Goal: Task Accomplishment & Management: Use online tool/utility

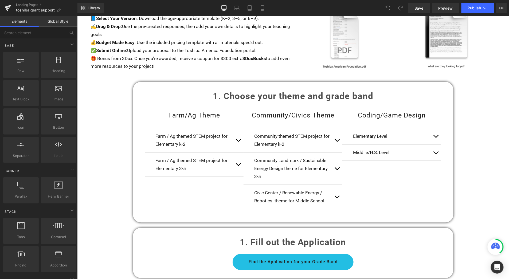
scroll to position [334, 0]
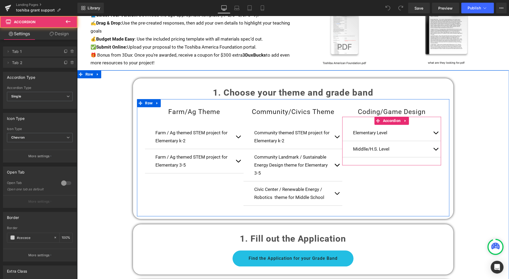
click at [434, 144] on button "button" at bounding box center [435, 149] width 11 height 16
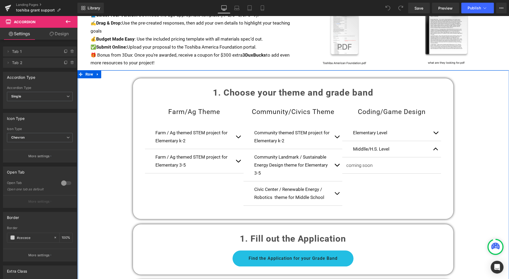
click at [68, 22] on icon at bounding box center [68, 21] width 5 height 3
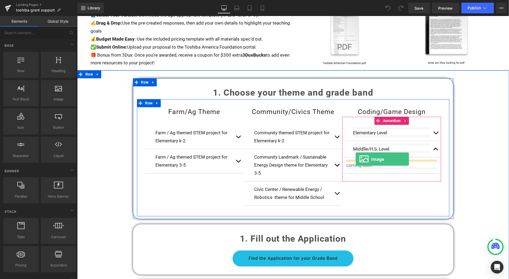
drag, startPoint x: 137, startPoint y: 105, endPoint x: 355, endPoint y: 158, distance: 224.4
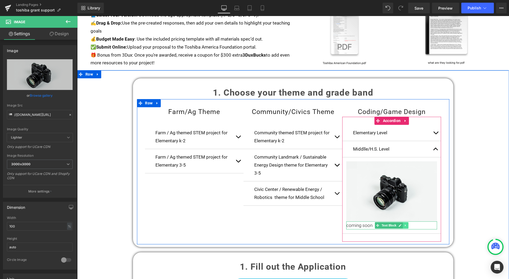
click at [405, 224] on icon at bounding box center [405, 225] width 1 height 2
click at [407, 224] on icon at bounding box center [408, 225] width 3 height 3
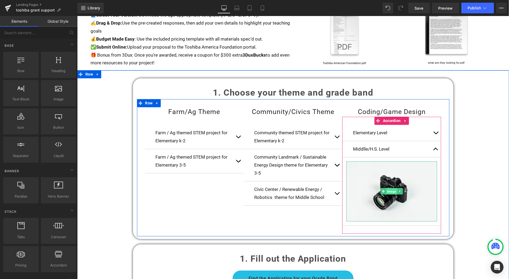
click at [386, 188] on span "Image" at bounding box center [391, 191] width 11 height 6
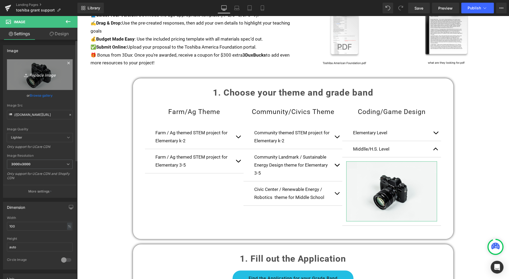
click at [42, 77] on icon "Replace Image" at bounding box center [39, 74] width 43 height 7
type input "C:\fakepath\Screenshot [DATE] 10.08.41 PM.png"
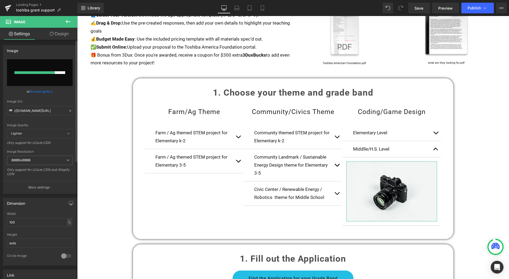
click at [48, 91] on link "Browse gallery" at bounding box center [41, 91] width 23 height 9
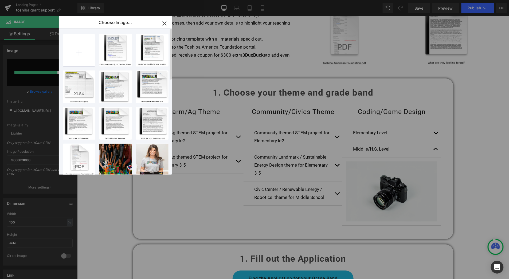
click at [82, 51] on input "file" at bounding box center [79, 50] width 32 height 32
type input "C:\fakepath\Screenshot [DATE] 10.08.41 PM.png"
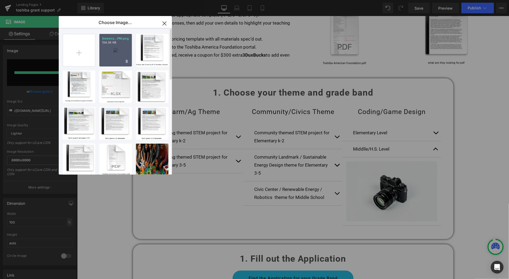
click at [115, 43] on p "134.36 KB" at bounding box center [115, 43] width 27 height 4
type input "[URL][DOMAIN_NAME]"
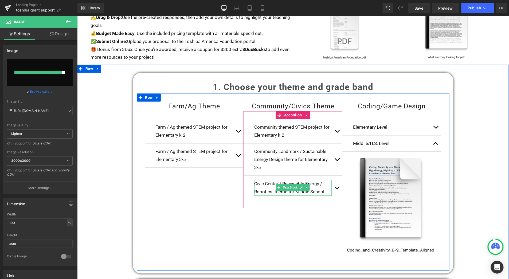
scroll to position [349, 0]
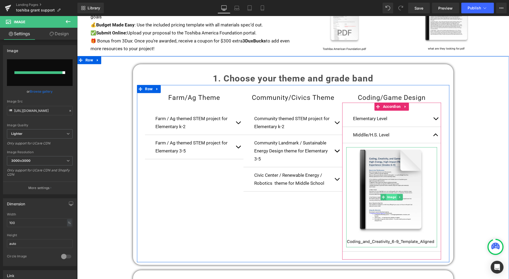
click at [389, 194] on span "Image" at bounding box center [391, 197] width 11 height 6
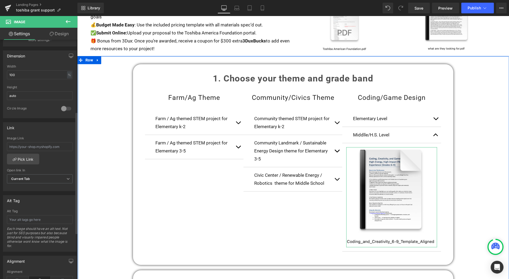
scroll to position [154, 0]
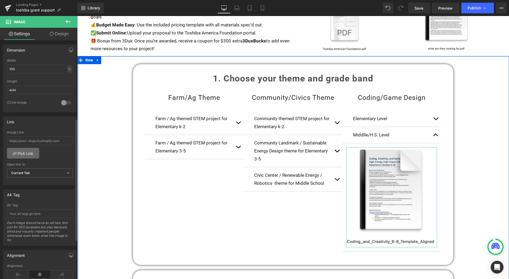
click at [19, 150] on link "Pick Link" at bounding box center [23, 153] width 32 height 11
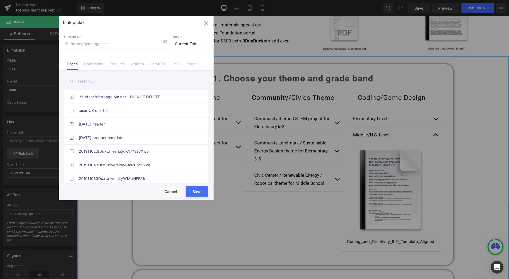
paste input "[URL][DOMAIN_NAME]"
type input "[URL][DOMAIN_NAME]"
click at [181, 45] on span "Current Tab" at bounding box center [190, 44] width 36 height 10
click at [178, 59] on li "New Tab" at bounding box center [190, 62] width 41 height 9
click at [197, 191] on button "Save" at bounding box center [197, 191] width 22 height 11
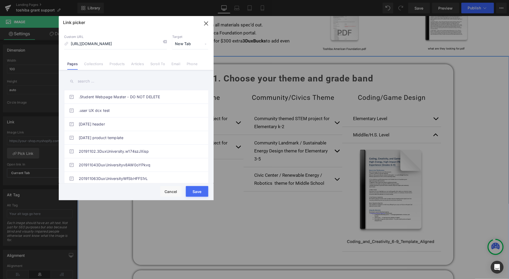
type input "[URL][DOMAIN_NAME]"
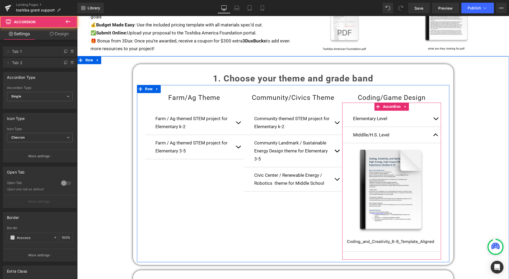
click at [435, 133] on button "button" at bounding box center [435, 135] width 11 height 16
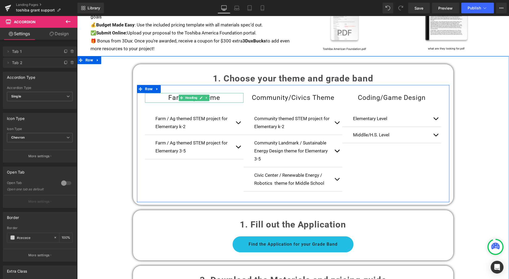
click at [171, 94] on h1 "Farm/Ag Theme" at bounding box center [194, 98] width 99 height 10
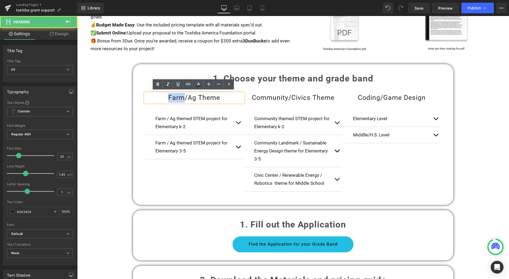
click at [171, 94] on h1 "Farm/Ag Theme" at bounding box center [194, 98] width 99 height 10
click at [164, 96] on h1 "Farm/Ag Theme" at bounding box center [194, 98] width 99 height 10
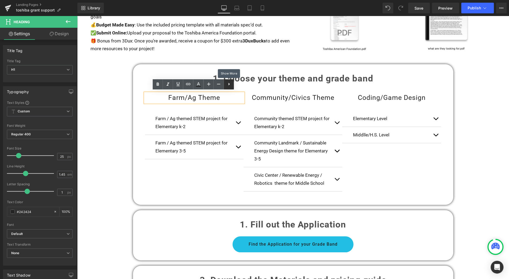
click at [229, 84] on icon at bounding box center [229, 84] width 6 height 6
click at [165, 94] on h1 "Farm/Ag Theme" at bounding box center [194, 98] width 99 height 10
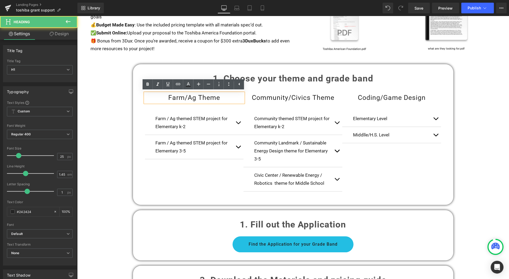
paste div
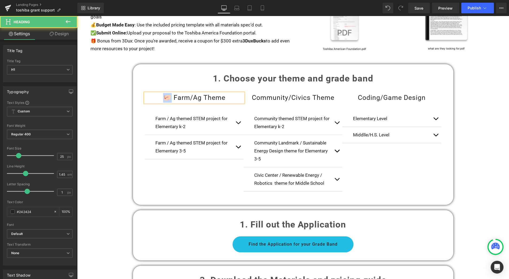
drag, startPoint x: 171, startPoint y: 96, endPoint x: 161, endPoint y: 96, distance: 9.6
click at [161, 96] on h1 "🐖 Farm/Ag Theme" at bounding box center [194, 98] width 99 height 10
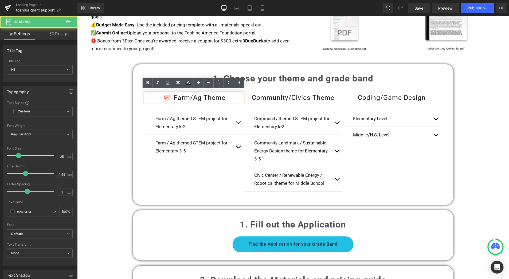
click at [171, 99] on h1 "🐖 Farm/Ag Theme" at bounding box center [194, 98] width 99 height 10
drag, startPoint x: 171, startPoint y: 99, endPoint x: 157, endPoint y: 99, distance: 13.9
click at [157, 99] on h1 "🐖 Farm/Ag Theme" at bounding box center [194, 98] width 99 height 10
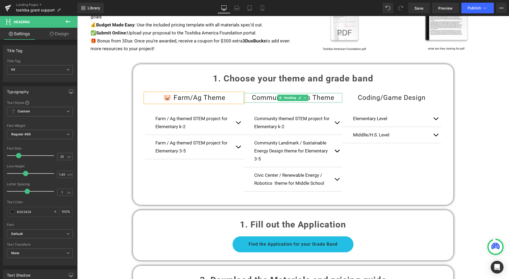
click at [251, 96] on h1 "Community/Civics Theme" at bounding box center [292, 98] width 99 height 10
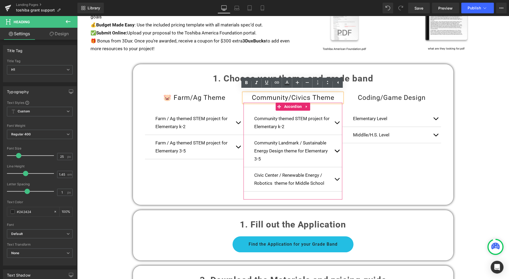
paste div
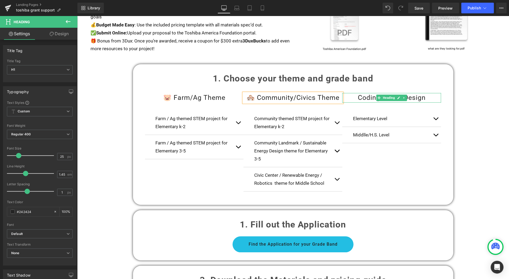
click at [357, 96] on h1 "Coding/Game Design" at bounding box center [391, 98] width 99 height 10
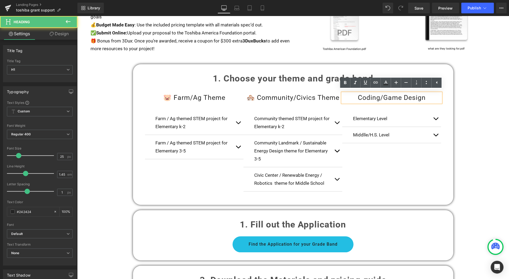
paste div
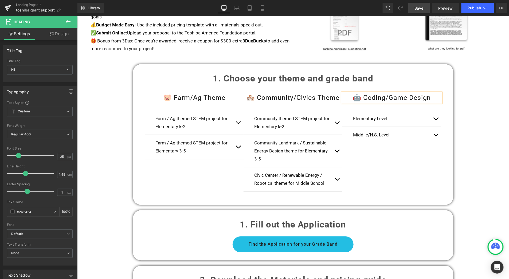
click at [422, 6] on span "Save" at bounding box center [419, 8] width 9 height 6
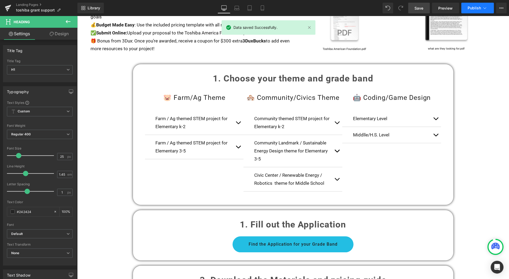
click at [475, 9] on span "Publish" at bounding box center [474, 8] width 13 height 4
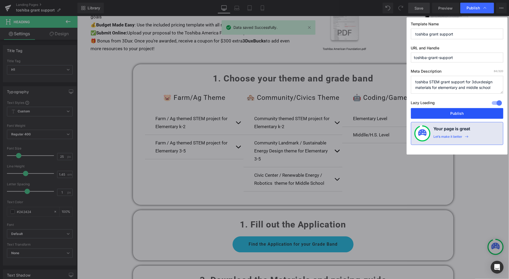
click at [461, 112] on button "Publish" at bounding box center [457, 113] width 92 height 11
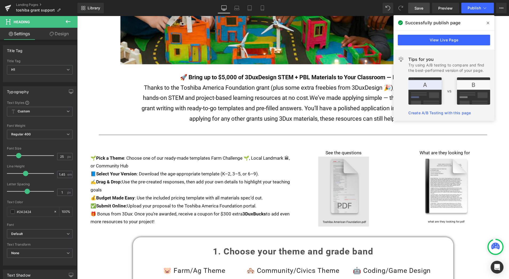
scroll to position [176, 0]
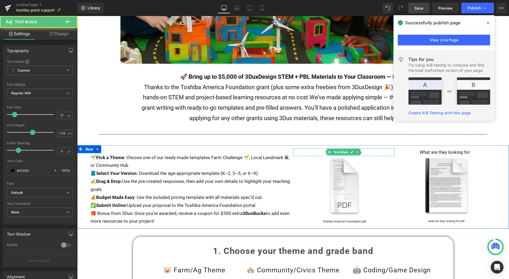
click at [365, 149] on p "See the questions" at bounding box center [343, 152] width 101 height 8
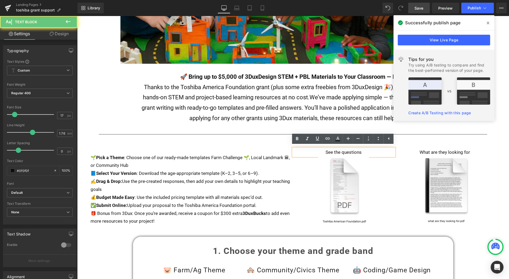
click at [364, 150] on p "See the questions" at bounding box center [343, 152] width 101 height 8
click at [360, 151] on p "See the questions" at bounding box center [343, 152] width 101 height 8
click at [343, 150] on p "See the questions" at bounding box center [343, 152] width 101 height 8
click at [332, 150] on p "See the questions" at bounding box center [343, 152] width 101 height 8
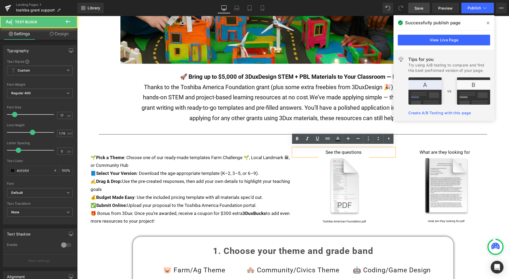
click at [363, 150] on p "See the questions" at bounding box center [343, 152] width 101 height 8
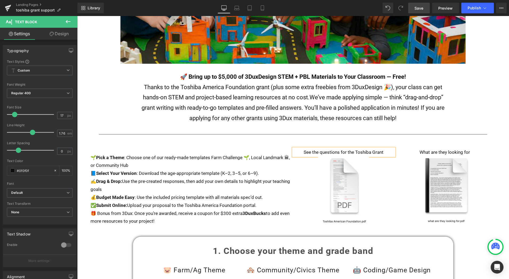
click at [422, 6] on span "Save" at bounding box center [419, 8] width 9 height 6
click at [471, 8] on span "Publish" at bounding box center [474, 8] width 13 height 4
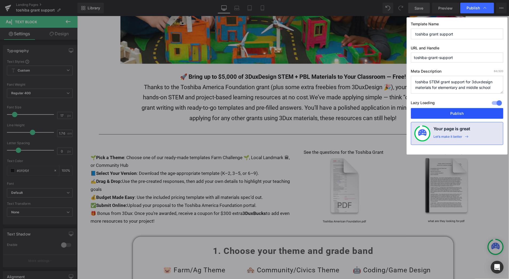
click at [457, 116] on button "Publish" at bounding box center [457, 113] width 92 height 11
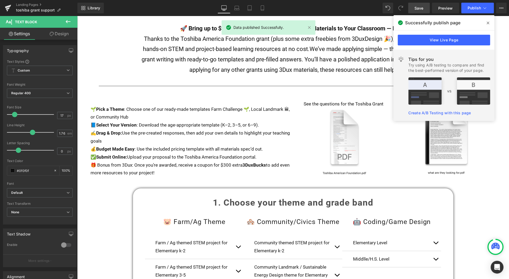
scroll to position [234, 0]
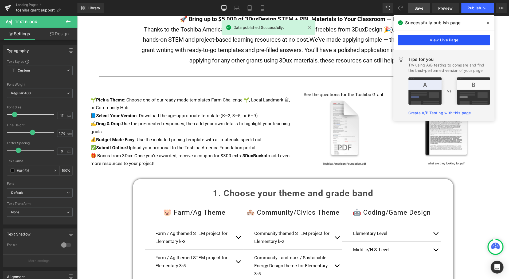
click at [453, 40] on link "View Live Page" at bounding box center [444, 40] width 92 height 11
